Goal: Task Accomplishment & Management: Complete application form

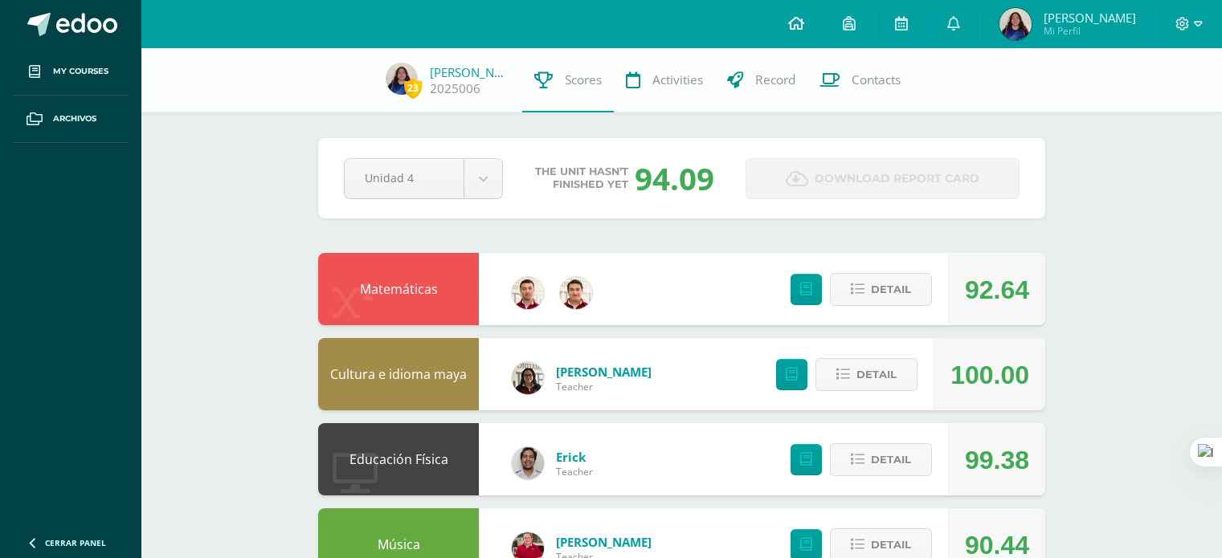
scroll to position [944, 0]
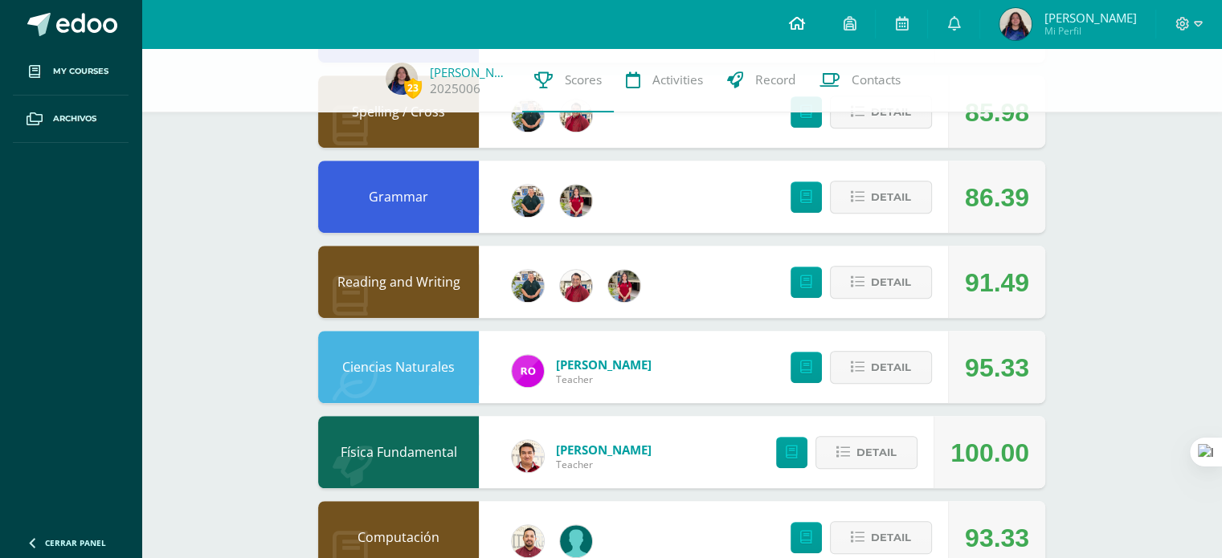
click at [803, 22] on icon at bounding box center [796, 23] width 16 height 14
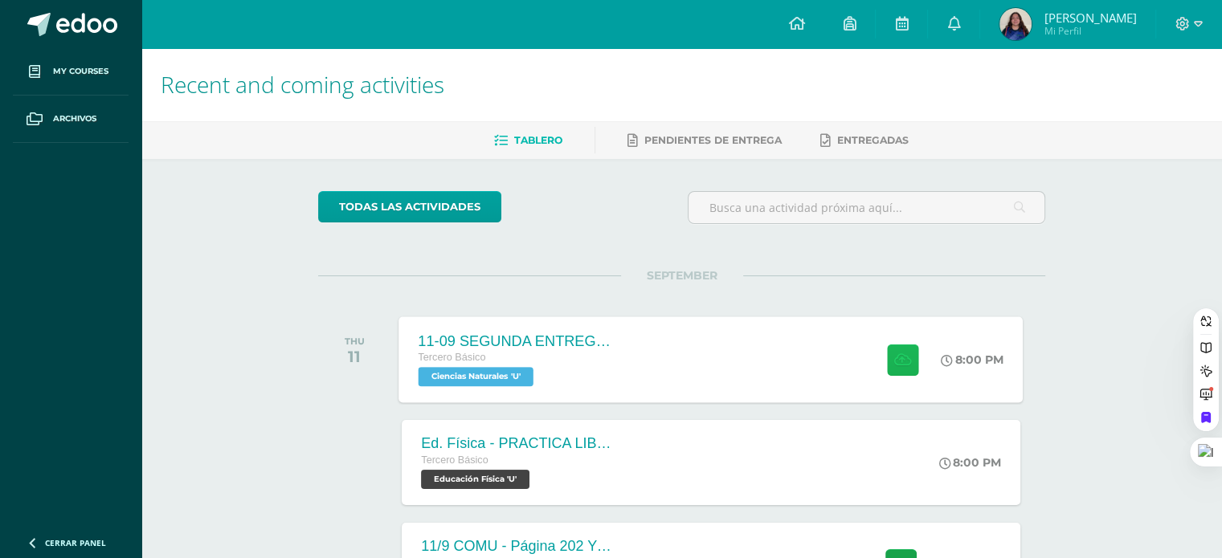
click at [903, 358] on icon at bounding box center [902, 360] width 17 height 14
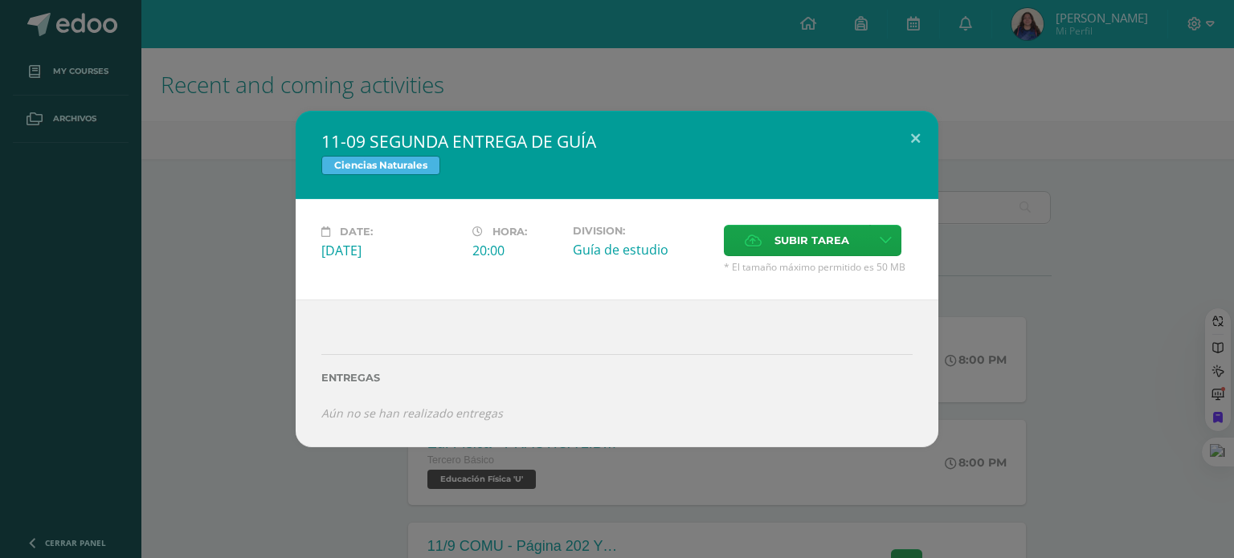
click at [799, 260] on span "* El tamaño máximo permitido es 50 MB" at bounding box center [818, 267] width 189 height 14
click at [797, 244] on span "Subir tarea" at bounding box center [811, 241] width 75 height 30
click at [0, 0] on input "Subir tarea" at bounding box center [0, 0] width 0 height 0
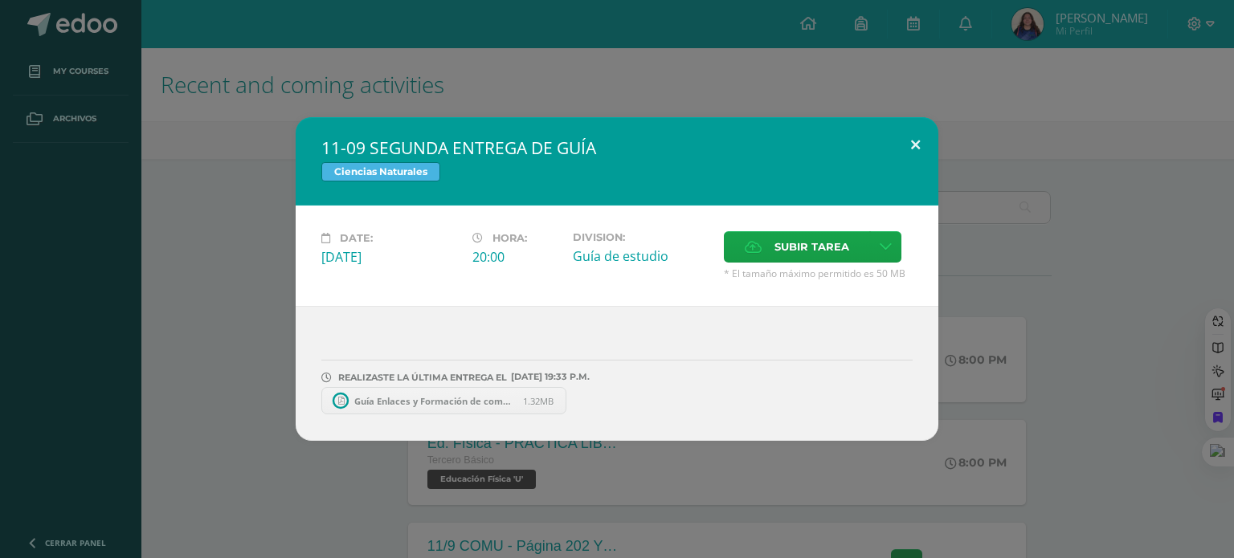
click at [916, 150] on button at bounding box center [915, 144] width 46 height 55
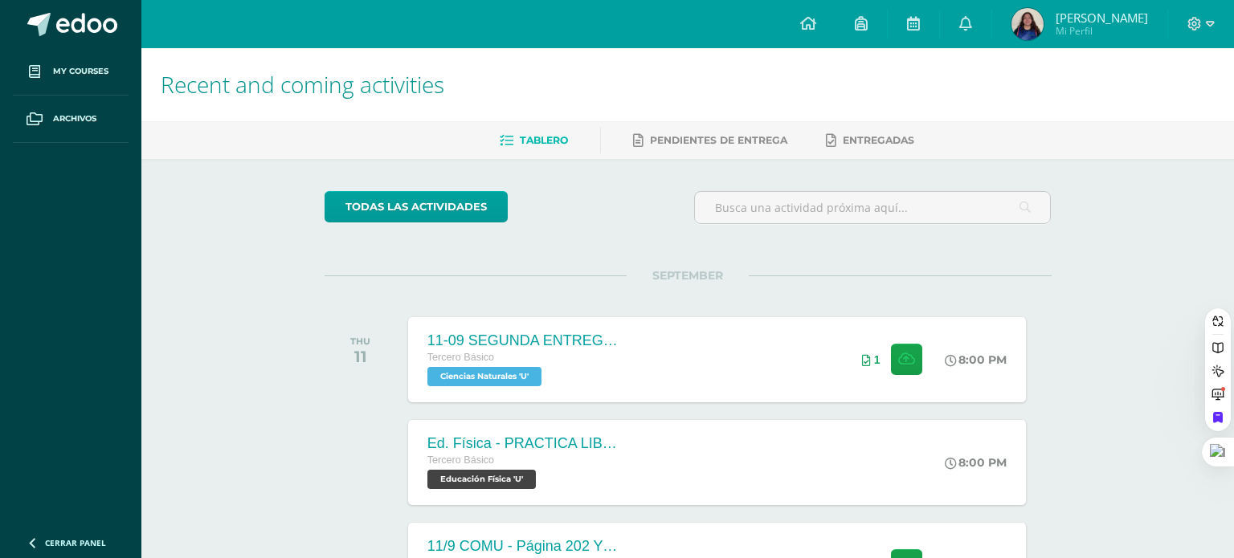
click at [1055, 198] on div "11-09 SEGUNDA ENTREGA DE GUÍA Ciencias Naturales Date: Thursday 11 de September…" at bounding box center [616, 279] width 1221 height 324
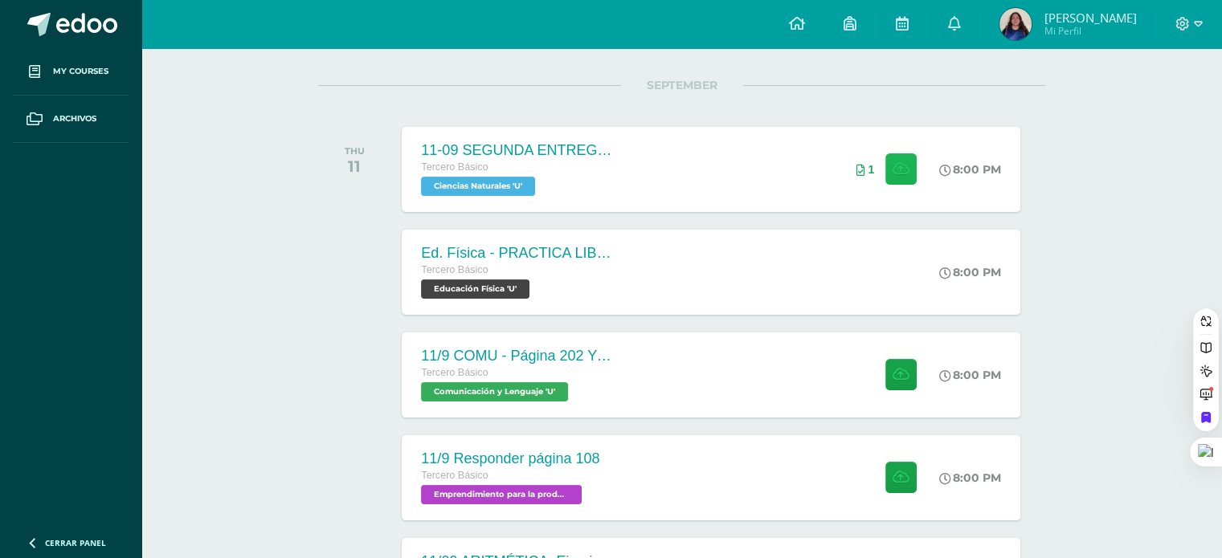
scroll to position [193, 0]
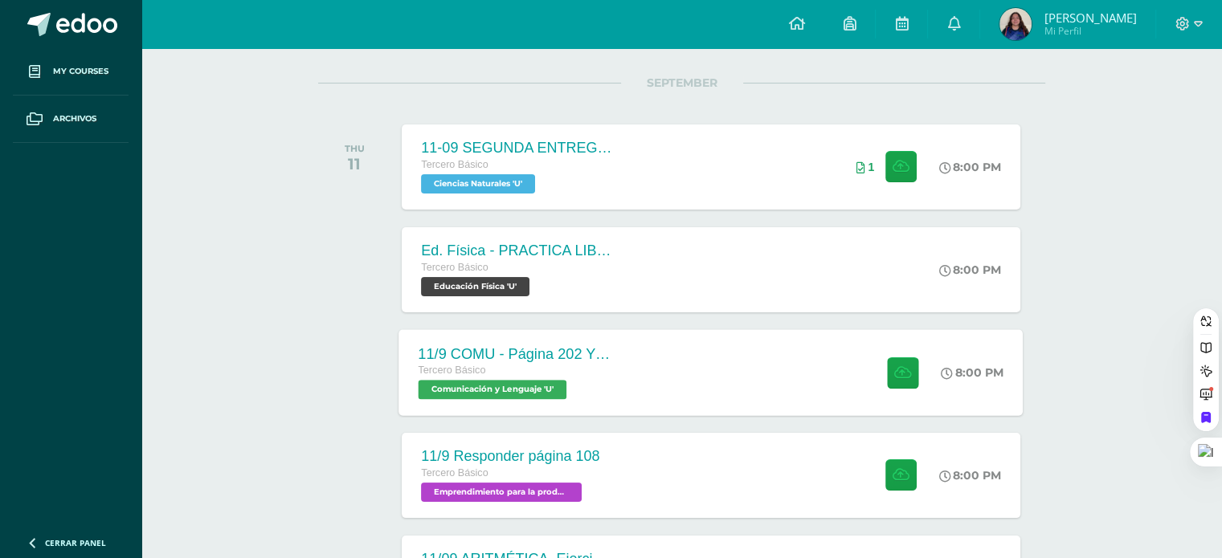
click at [664, 399] on div "11/9 COMU - Página 202 Y 203 Tercero Básico Comunicación y Lenguaje 'U' 8:00 PM…" at bounding box center [711, 372] width 624 height 86
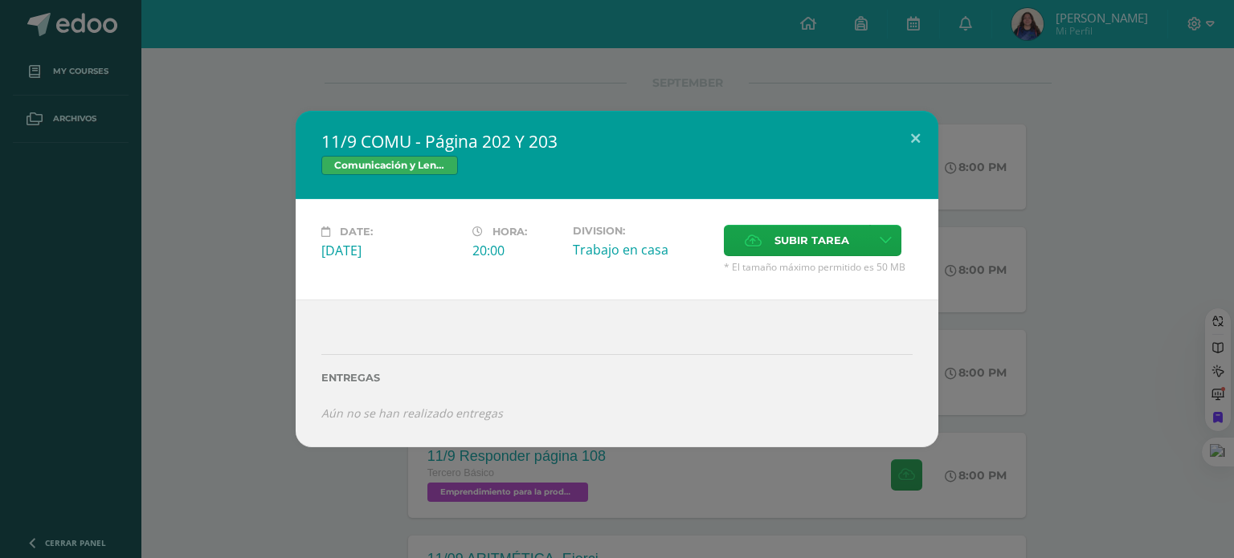
click at [1084, 261] on div "11/9 COMU - Página 202 Y 203 Comunicación y Lenguaje Date: Thursday 11 de Septe…" at bounding box center [616, 279] width 1221 height 336
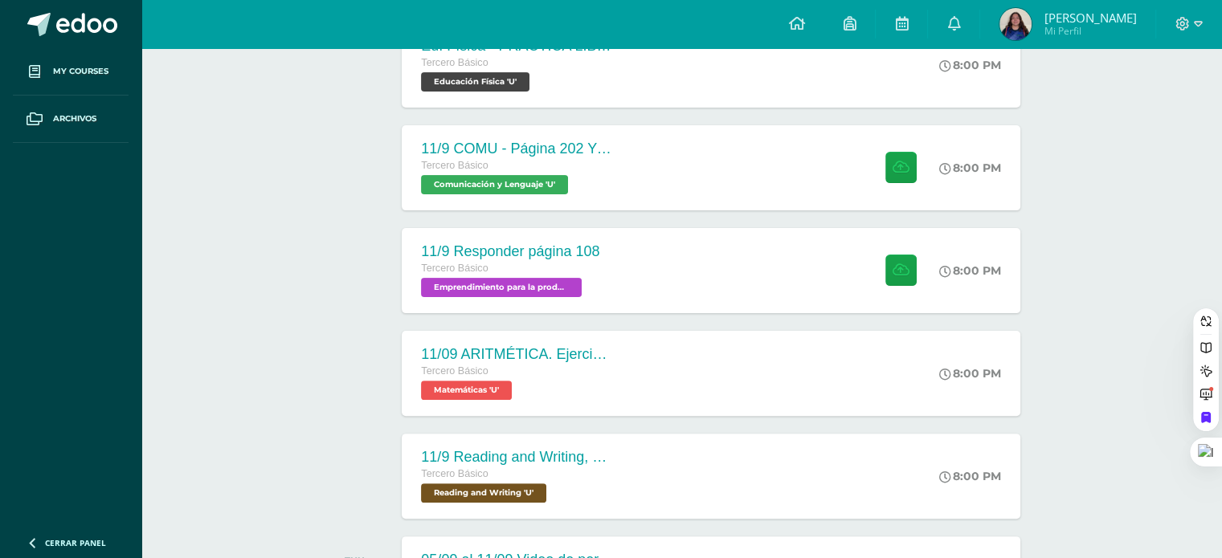
scroll to position [405, 0]
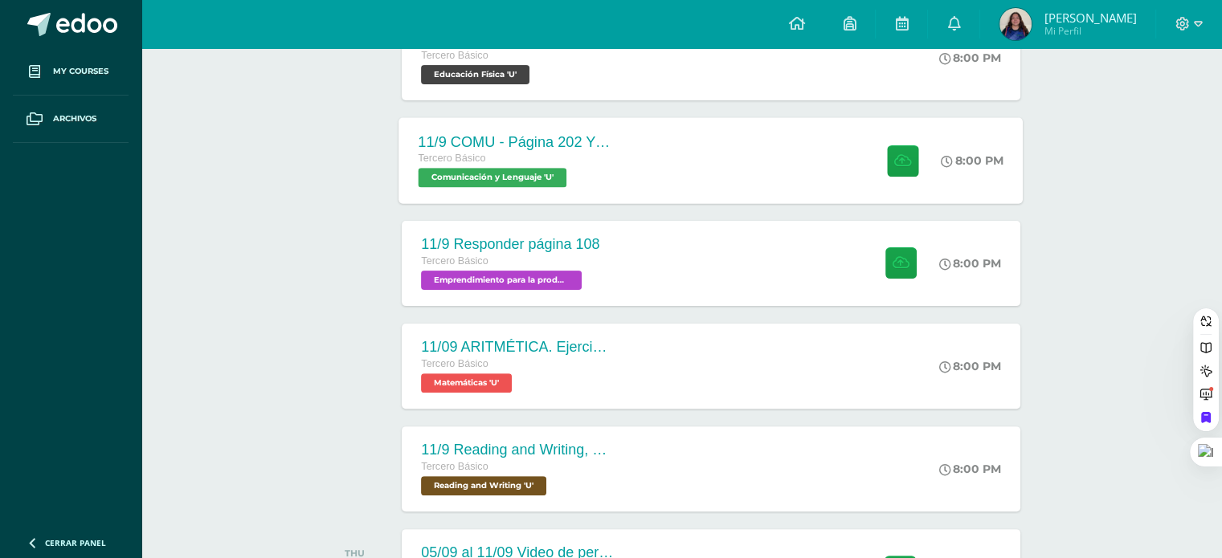
click at [778, 166] on div "11/9 COMU - Página 202 Y 203 Tercero Básico Comunicación y Lenguaje 'U' 8:00 PM…" at bounding box center [711, 160] width 624 height 86
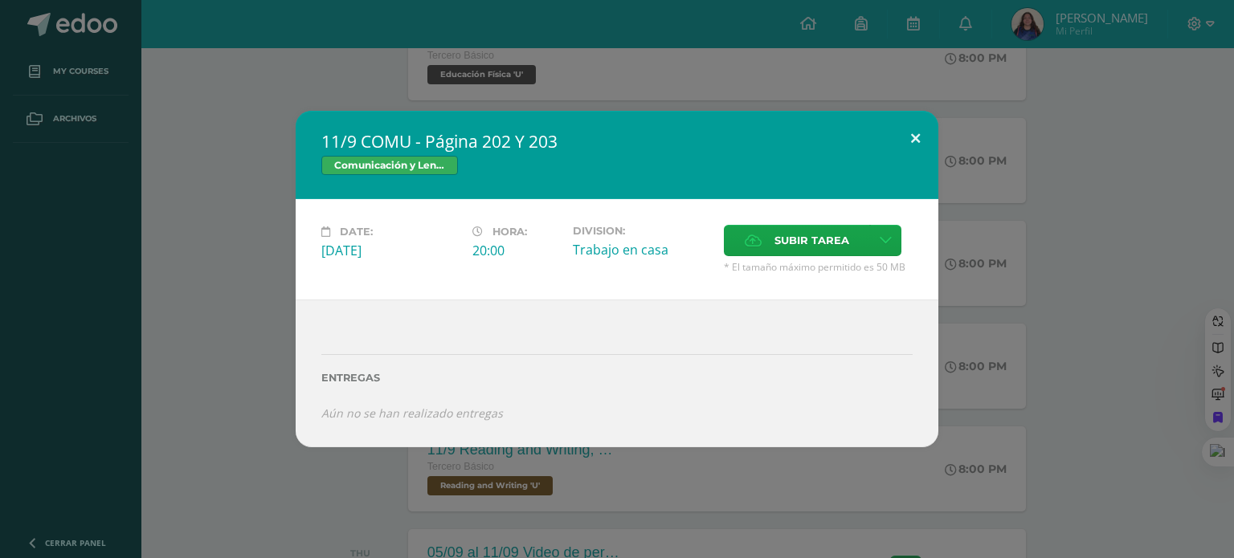
click at [916, 133] on button at bounding box center [915, 138] width 46 height 55
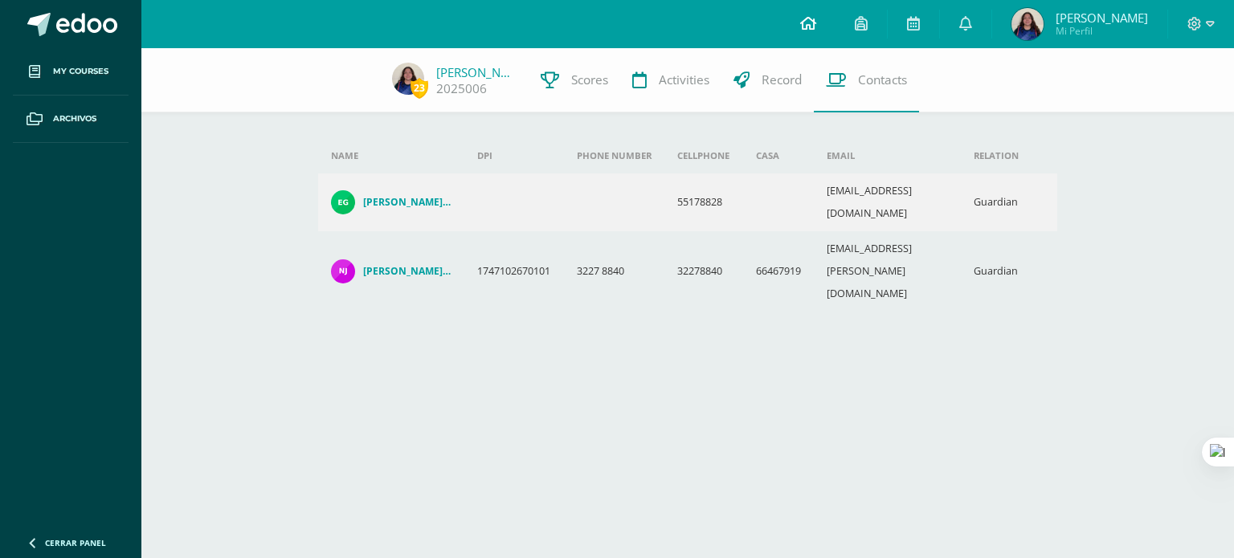
click at [816, 18] on icon at bounding box center [808, 23] width 16 height 14
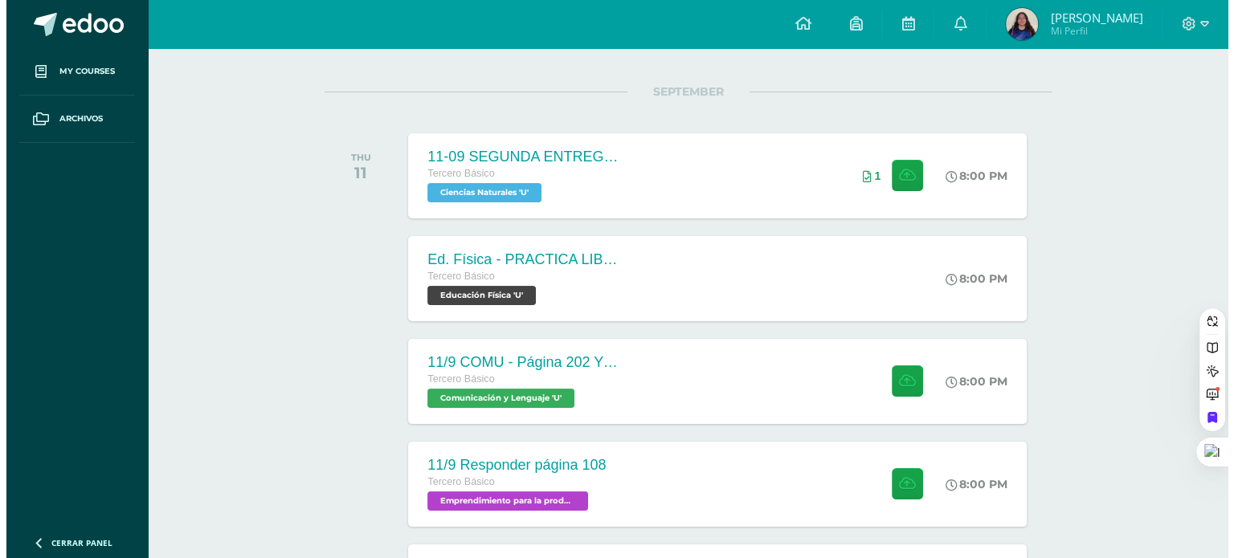
scroll to position [198, 0]
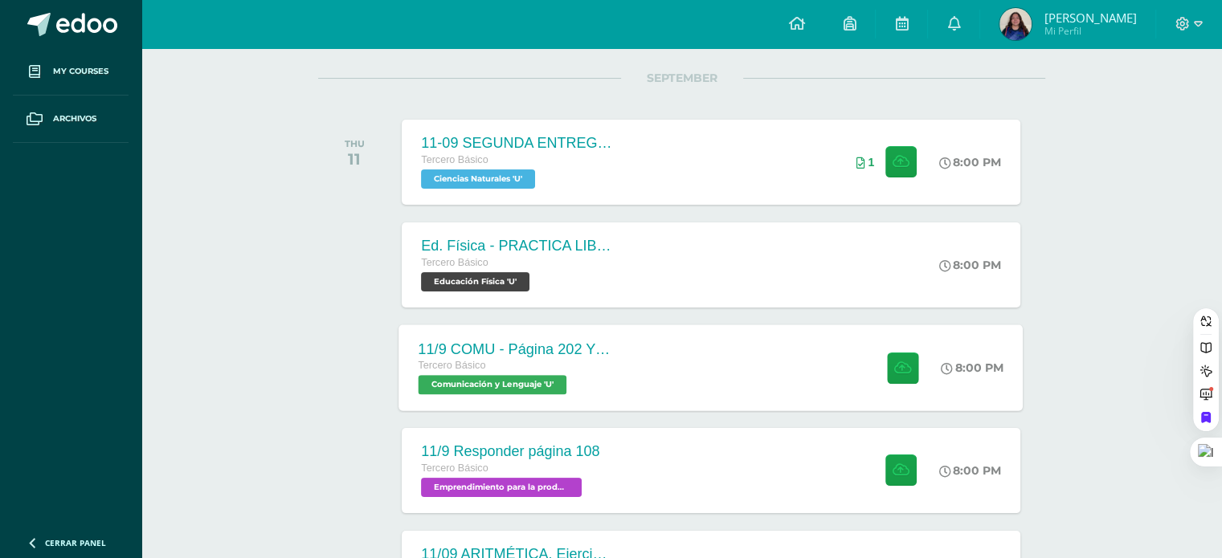
click at [757, 365] on div "11/9 COMU - Página 202 Y 203 Tercero Básico Comunicación y Lenguaje 'U' 8:00 PM…" at bounding box center [711, 367] width 624 height 86
